Goal: Task Accomplishment & Management: Use online tool/utility

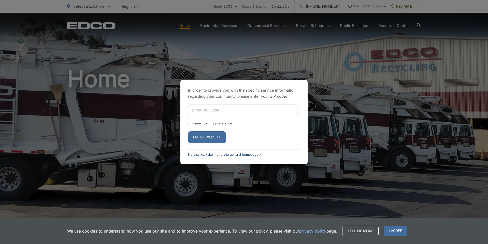
click at [223, 155] on link "No thanks, take me to the general homepage >" at bounding box center [224, 155] width 73 height 4
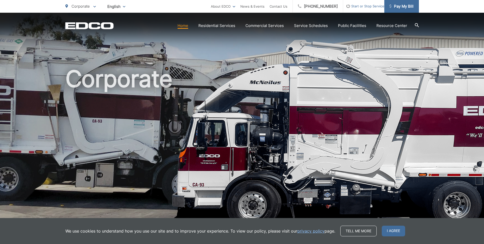
click at [405, 4] on span "Pay My Bill" at bounding box center [401, 6] width 24 height 6
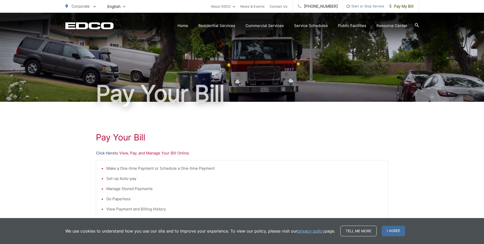
click at [102, 153] on link "Click Here" at bounding box center [105, 153] width 19 height 6
